Goal: Information Seeking & Learning: Learn about a topic

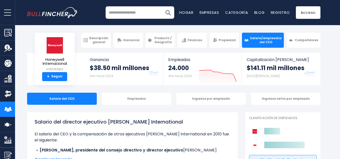
drag, startPoint x: 173, startPoint y: 89, endPoint x: 166, endPoint y: 90, distance: 7.9
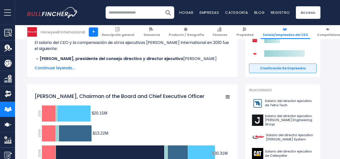
scroll to position [100, 0]
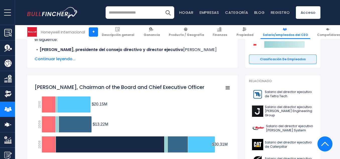
click at [58, 56] on div "Salario del director ejecutivo [PERSON_NAME] International El salario del CEO y…" at bounding box center [132, 40] width 195 height 44
click at [59, 58] on font "Continuar leyendo..." at bounding box center [55, 59] width 41 height 6
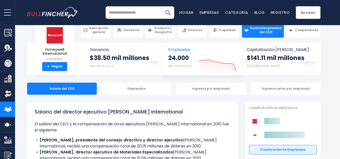
scroll to position [0, 0]
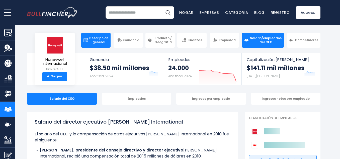
click at [99, 40] on font "Descripción general" at bounding box center [98, 40] width 19 height 8
click at [135, 98] on font "Empleados" at bounding box center [136, 98] width 18 height 4
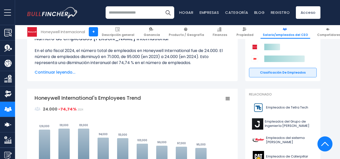
scroll to position [75, 0]
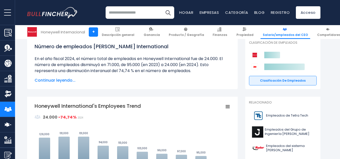
click at [57, 82] on font "Continuar leyendo..." at bounding box center [55, 80] width 41 height 6
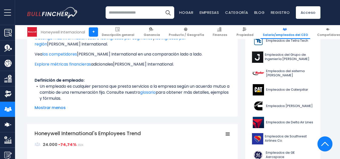
scroll to position [150, 0]
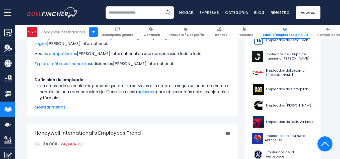
drag, startPoint x: 165, startPoint y: 90, endPoint x: 137, endPoint y: 100, distance: 29.3
click at [137, 100] on li "Un empleado es cualquier persona que presta servicios a la empresa según un acu…" at bounding box center [132, 92] width 195 height 18
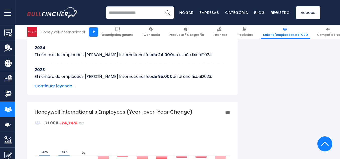
scroll to position [376, 0]
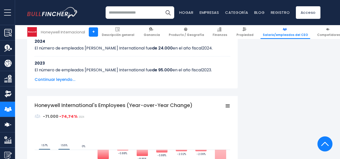
click at [54, 77] on font "Continuar leyendo..." at bounding box center [55, 79] width 41 height 6
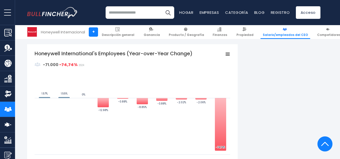
scroll to position [701, 0]
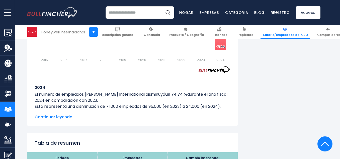
click at [47, 115] on font "Continuar leyendo..." at bounding box center [55, 117] width 41 height 6
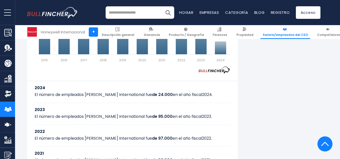
scroll to position [276, 0]
